Goal: Navigation & Orientation: Go to known website

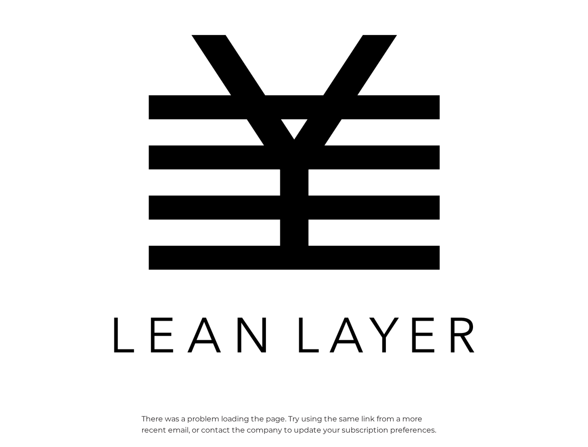
click at [294, 224] on img at bounding box center [294, 193] width 373 height 373
